Goal: Find specific page/section: Find specific page/section

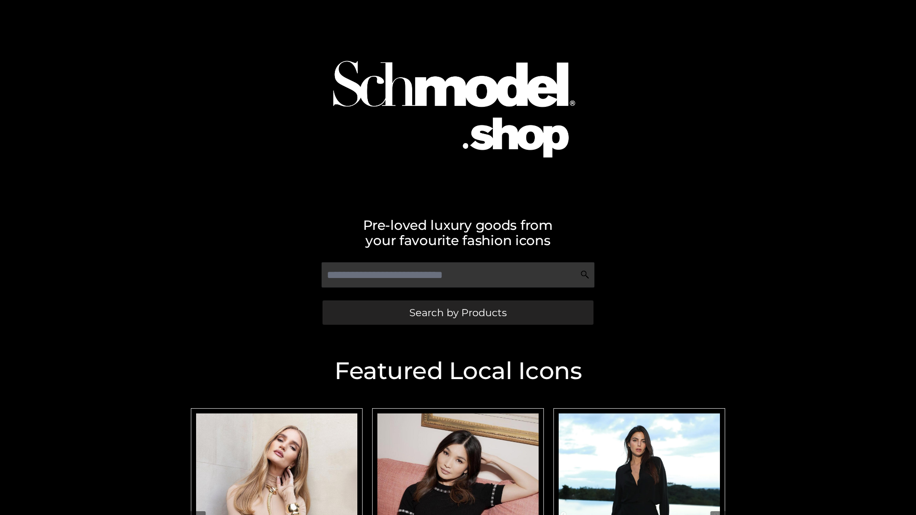
click at [458, 313] on span "Search by Products" at bounding box center [457, 313] width 97 height 10
